Goal: Task Accomplishment & Management: Use online tool/utility

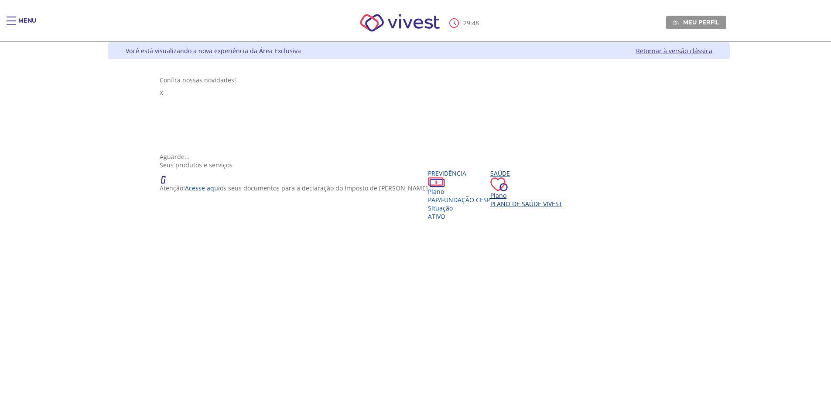
click at [490, 191] on div "Plano" at bounding box center [526, 195] width 72 height 8
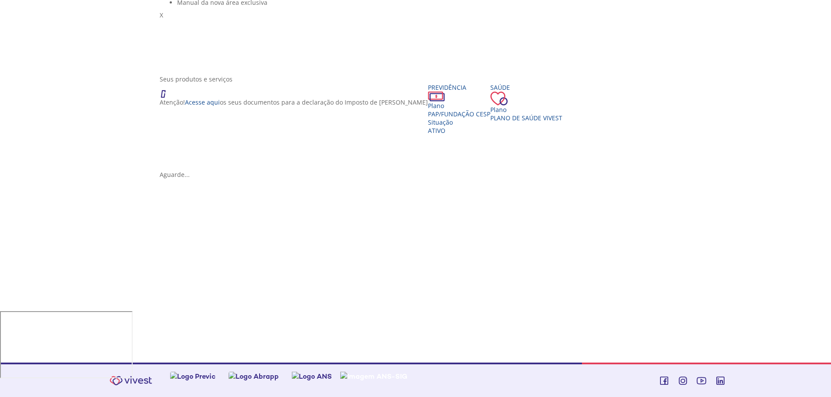
scroll to position [117, 0]
click at [490, 122] on span "Plano de Saúde VIVEST" at bounding box center [526, 118] width 72 height 8
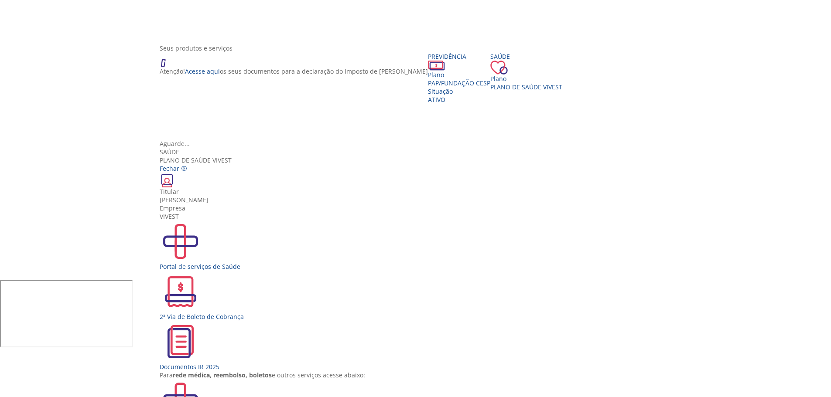
scroll to position [16, 0]
click at [448, 379] on div "Portal de Serviços de Saúde" at bounding box center [419, 400] width 518 height 42
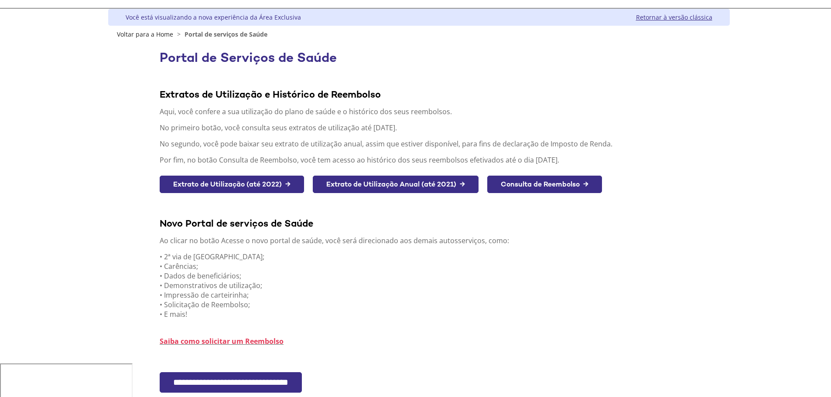
scroll to position [102, 0]
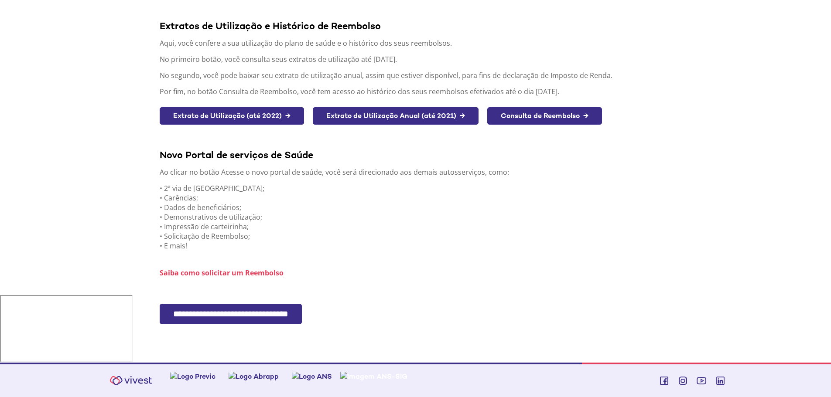
click at [272, 316] on input "**********" at bounding box center [231, 314] width 142 height 20
